Goal: Transaction & Acquisition: Purchase product/service

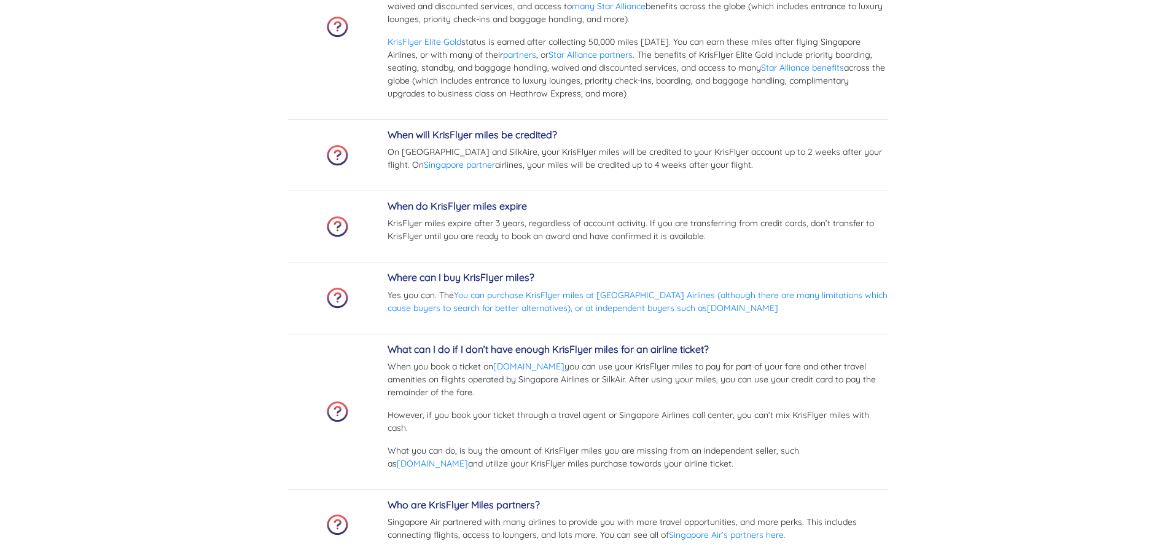
scroll to position [4148, 0]
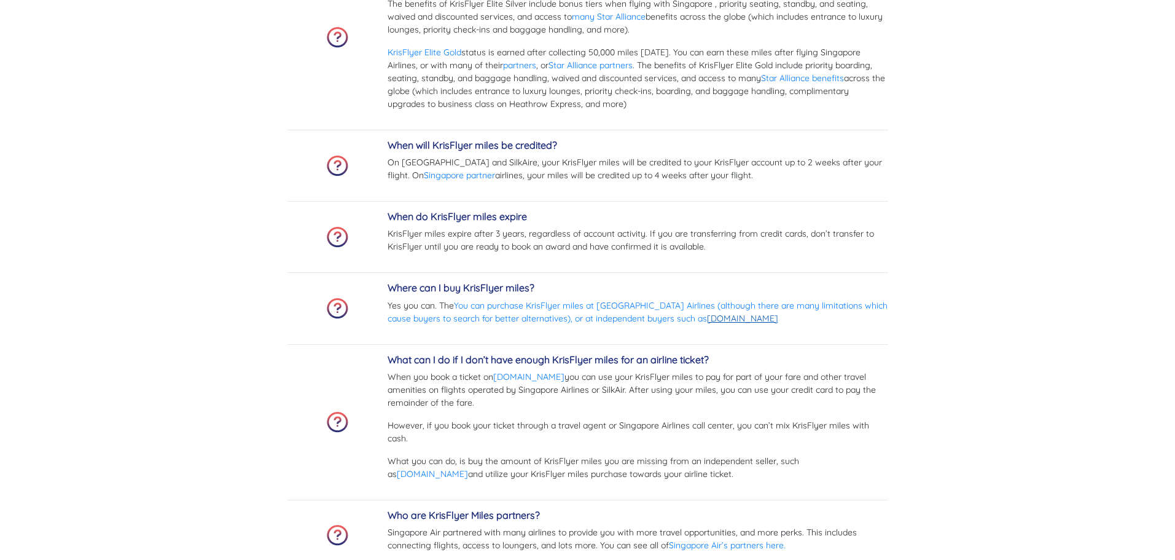
click at [707, 318] on link "[DOMAIN_NAME]" at bounding box center [742, 318] width 71 height 11
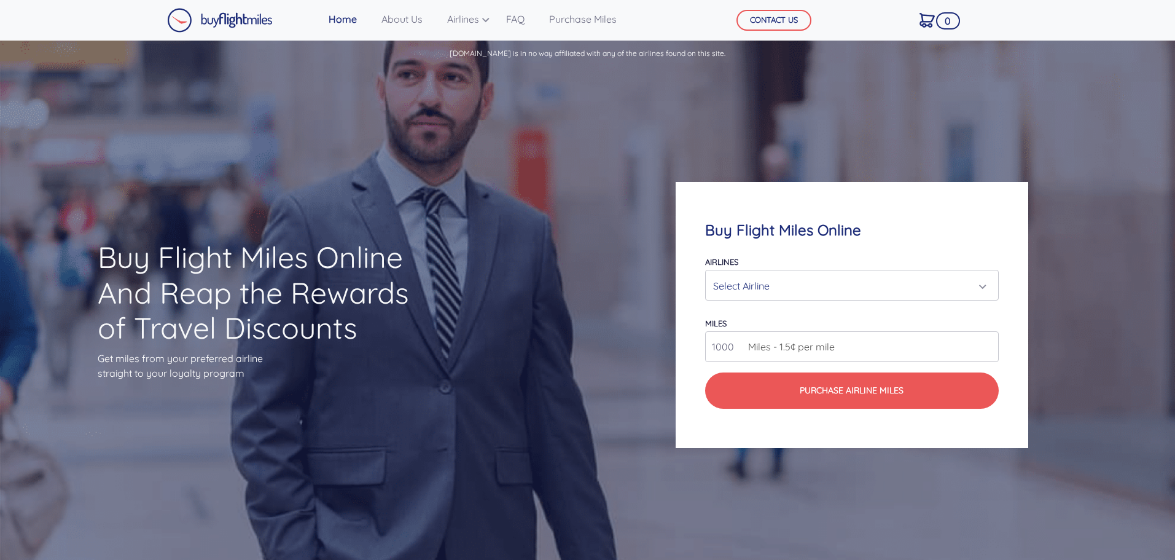
click at [785, 294] on div "Select Airline" at bounding box center [848, 285] width 270 height 23
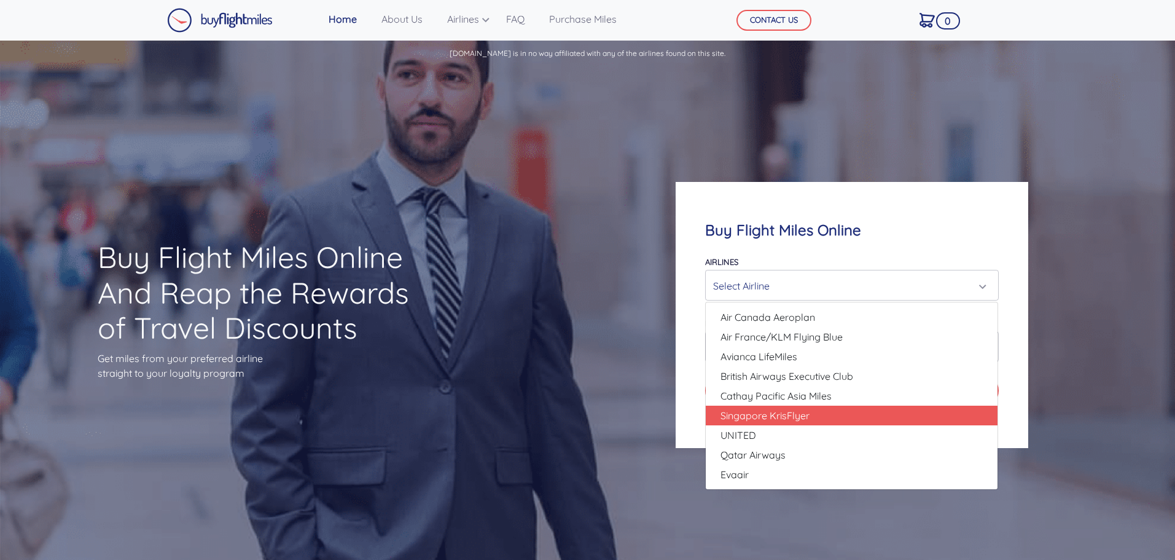
select select "Singapore KrisFlyer"
type input "80000"
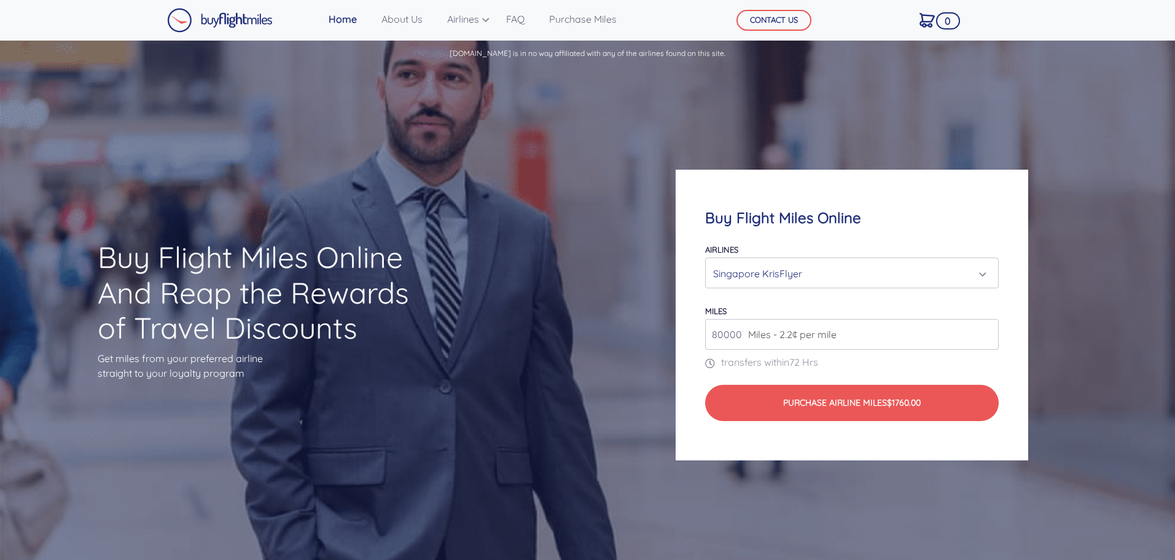
click at [792, 330] on span "Miles - 2.2¢ per mile" at bounding box center [789, 334] width 95 height 15
click at [733, 340] on input "80000" at bounding box center [851, 334] width 293 height 31
click at [985, 331] on input "81000" at bounding box center [851, 334] width 293 height 31
click at [985, 330] on input "82000" at bounding box center [851, 334] width 293 height 31
click at [943, 345] on input "82000" at bounding box center [851, 334] width 293 height 31
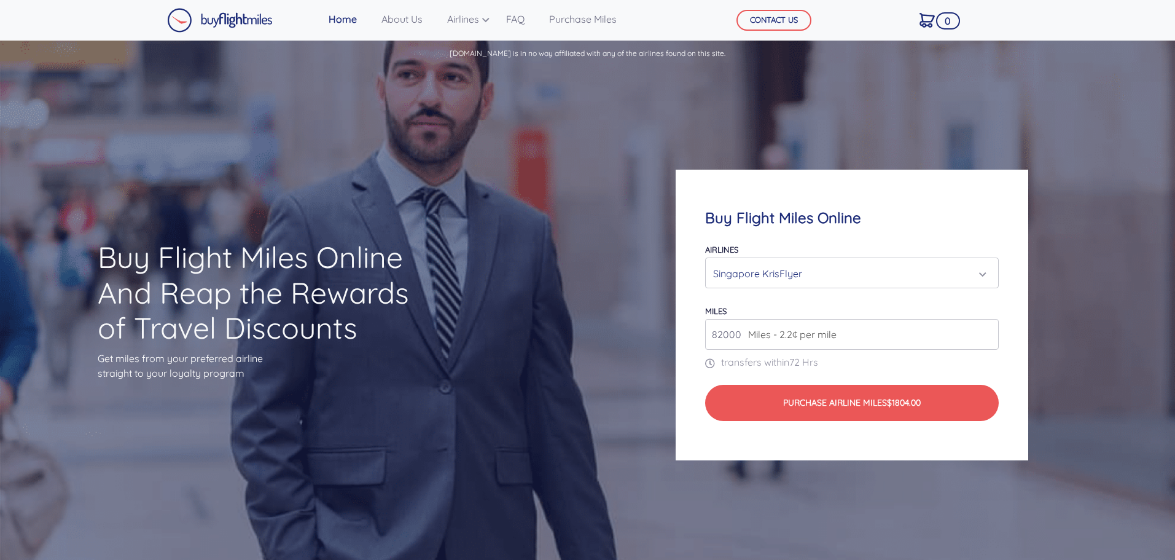
click at [722, 334] on input "82000" at bounding box center [851, 334] width 293 height 31
drag, startPoint x: 722, startPoint y: 334, endPoint x: 688, endPoint y: 334, distance: 33.2
click at [688, 334] on div "Buy Flight Miles Online Airlines Air Canada Aeroplan Air France/KLM Flying Blue…" at bounding box center [852, 315] width 352 height 291
type input "30000"
click at [1061, 383] on div "Buy Flight Miles Online Airlines Air Canada Aeroplan Air France/KLM Flying Blue…" at bounding box center [852, 315] width 470 height 408
